Goal: Navigation & Orientation: Find specific page/section

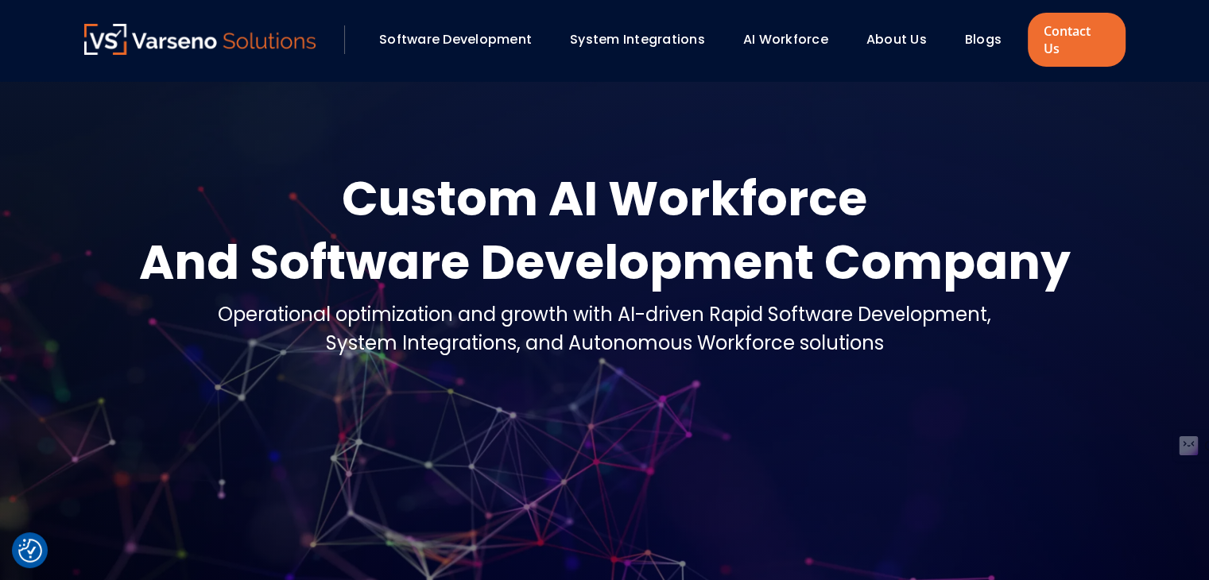
click at [885, 30] on link "About Us" at bounding box center [897, 39] width 60 height 18
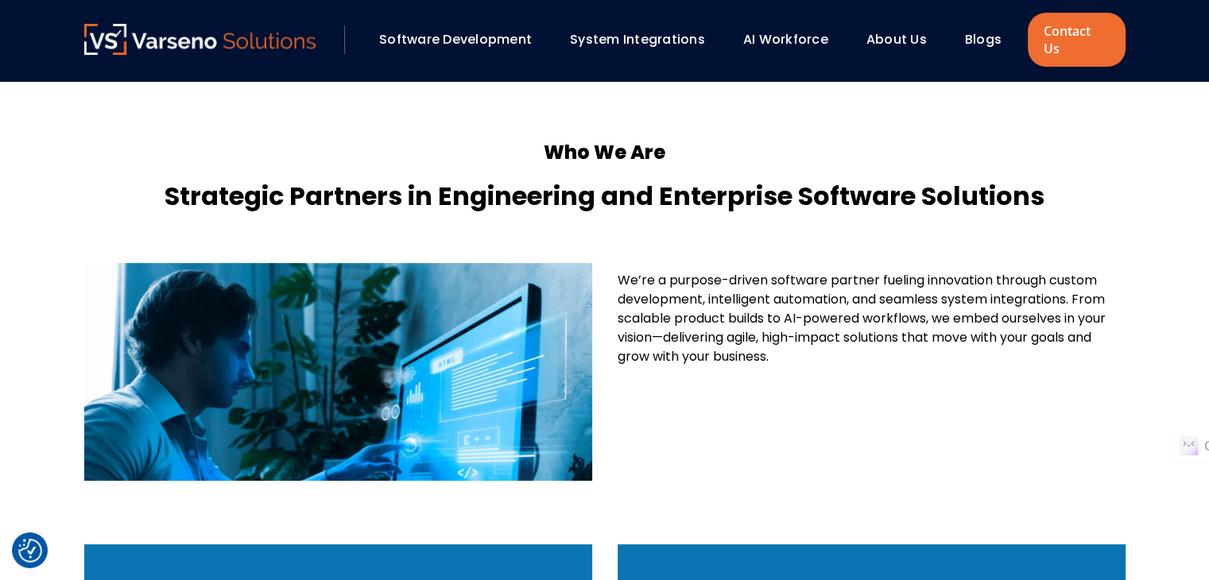
scroll to position [159, 0]
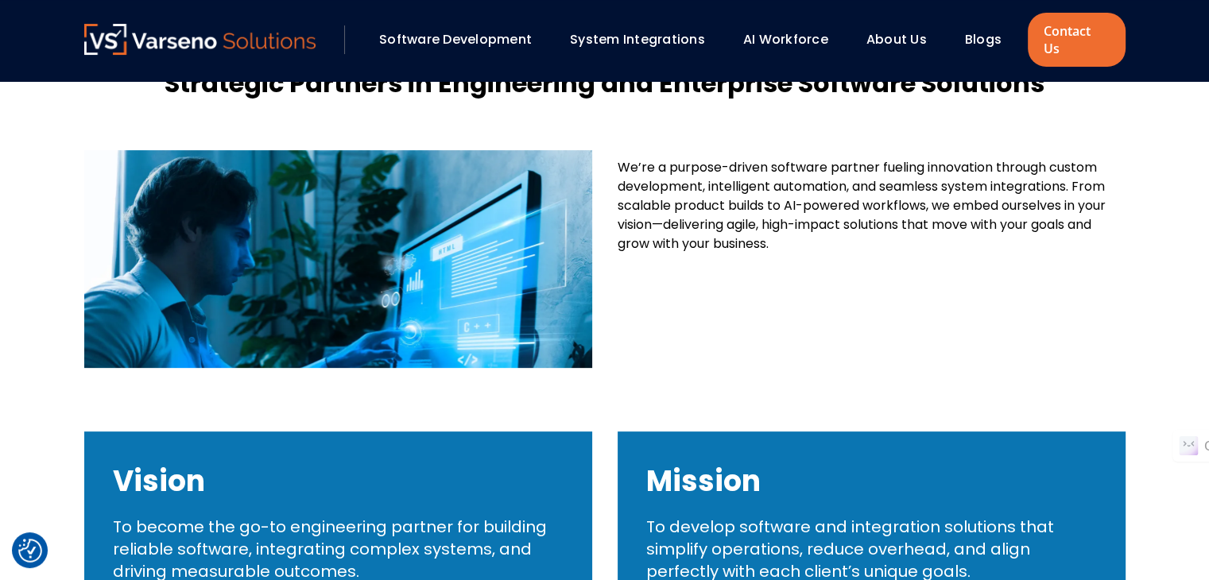
scroll to position [239, 0]
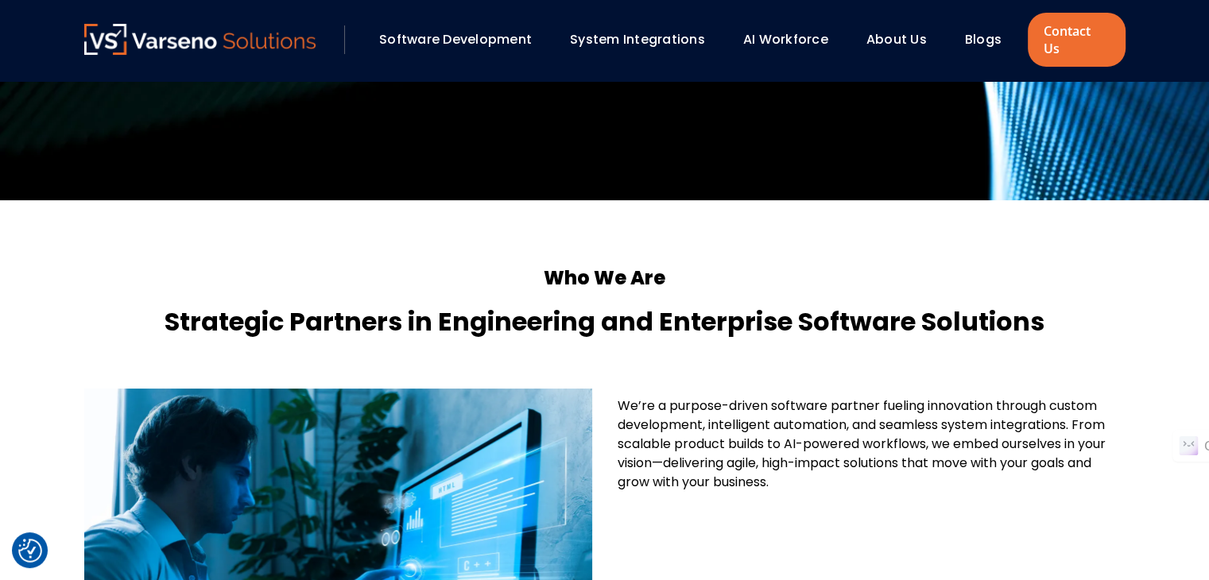
click at [60, 303] on section "Who We Are Strategic Partners in Engineering and Enterprise Software Solutions …" at bounding box center [604, 563] width 1209 height 726
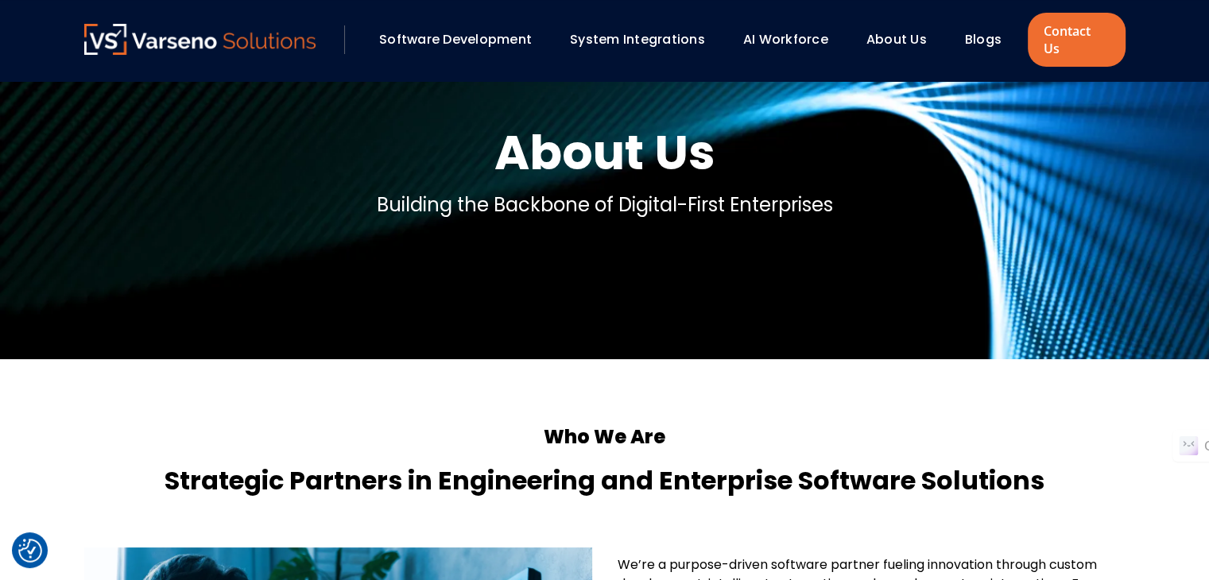
scroll to position [398, 0]
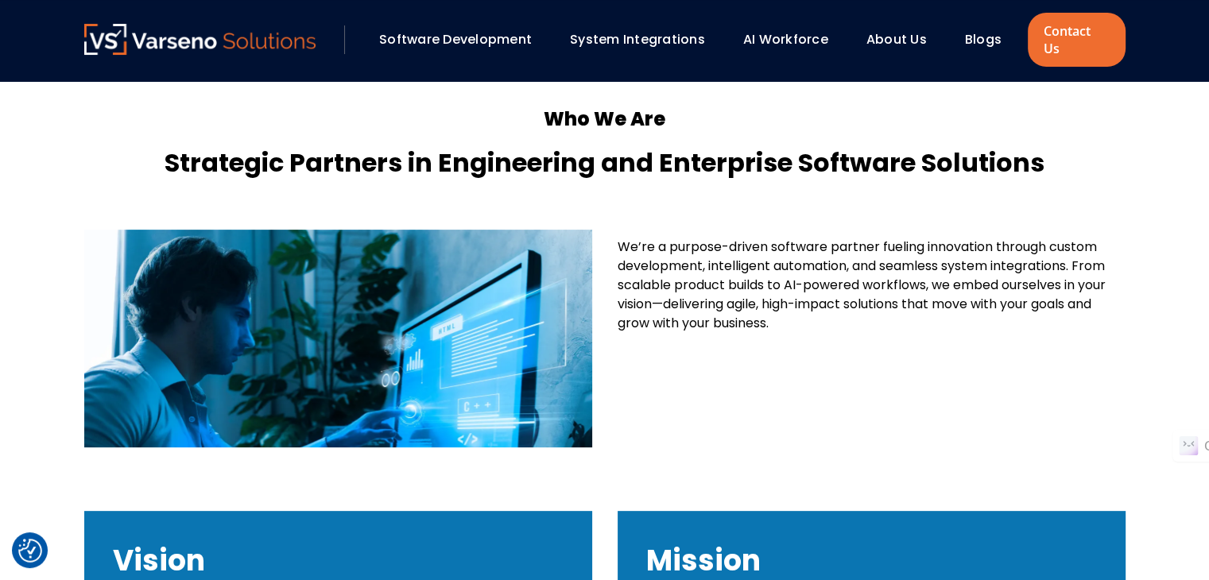
click at [12, 240] on section "Who We Are Strategic Partners in Engineering and Enterprise Software Solutions …" at bounding box center [604, 404] width 1209 height 726
